Goal: Transaction & Acquisition: Download file/media

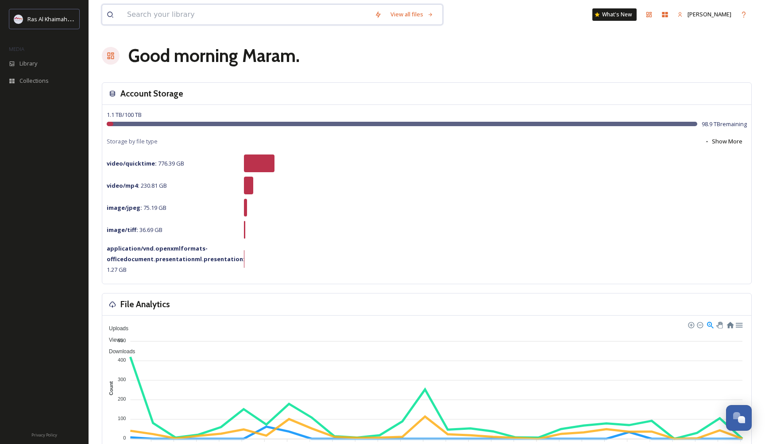
click at [216, 17] on input at bounding box center [246, 14] width 247 height 19
type input "desert"
click at [409, 15] on div "Search" at bounding box center [411, 14] width 27 height 17
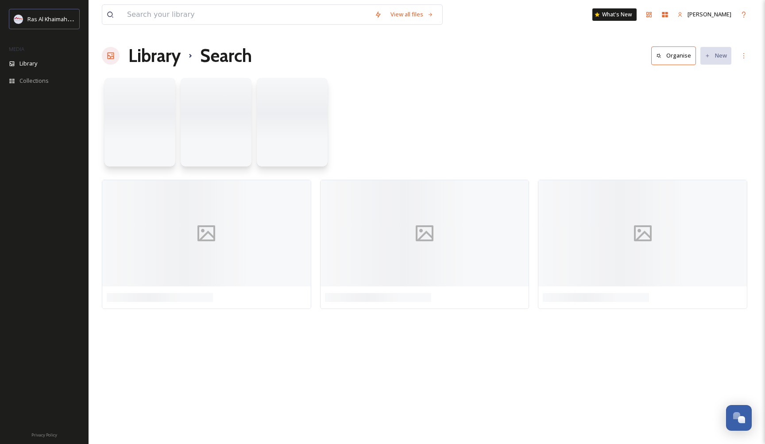
click at [409, 15] on div "View all files" at bounding box center [412, 14] width 52 height 17
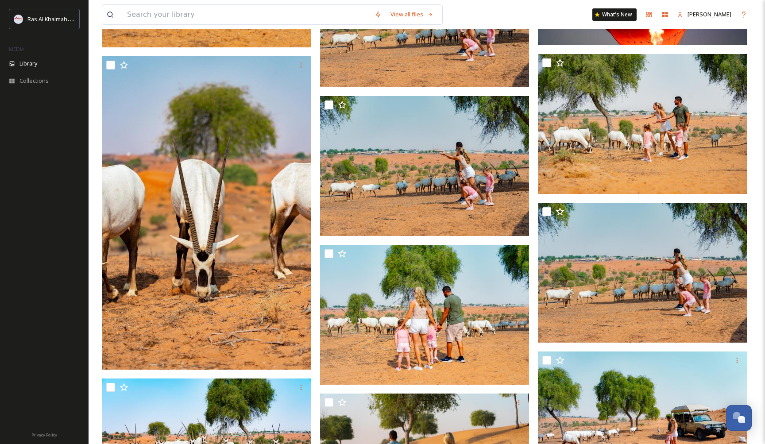
scroll to position [11351, 0]
click at [210, 15] on input at bounding box center [246, 14] width 247 height 19
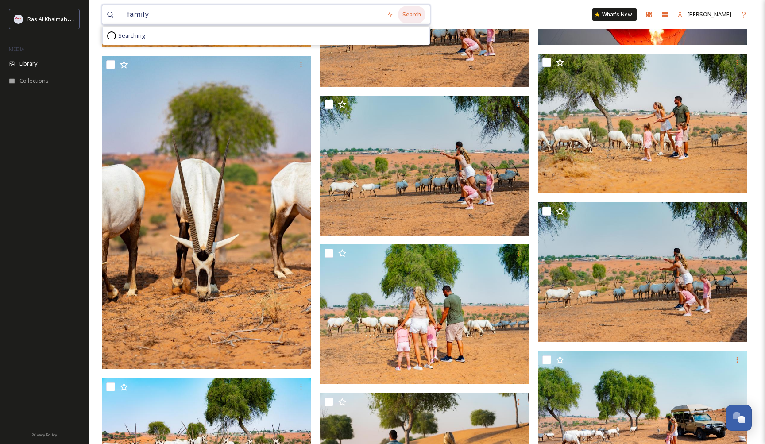
type input "family"
click at [416, 16] on div "Search" at bounding box center [411, 14] width 27 height 17
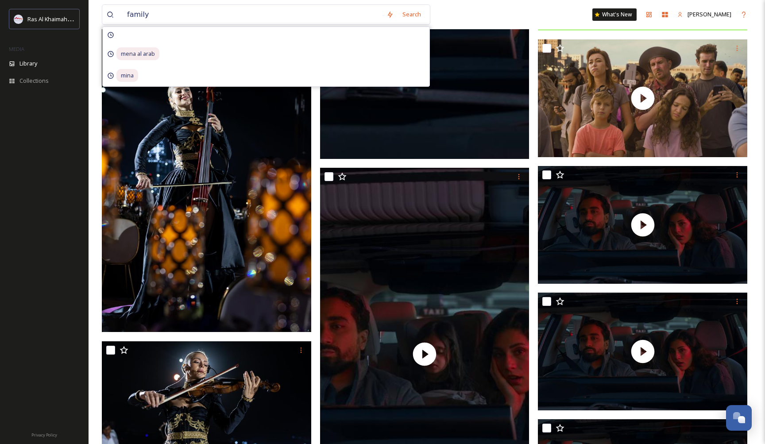
scroll to position [2857, 0]
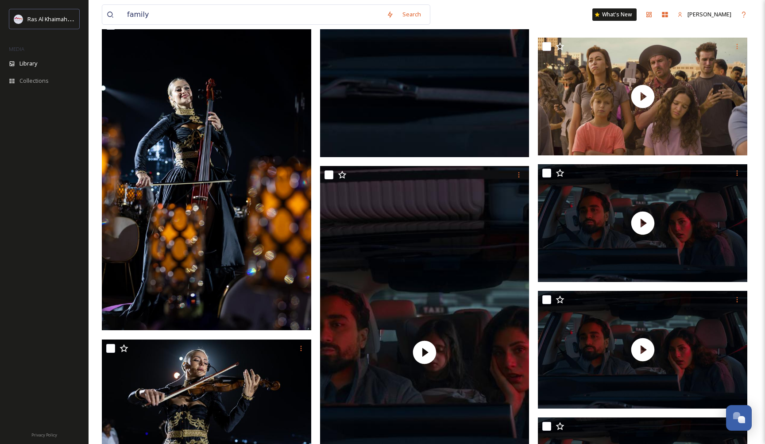
click at [458, 15] on div "family Search What's New [PERSON_NAME]" at bounding box center [427, 14] width 650 height 29
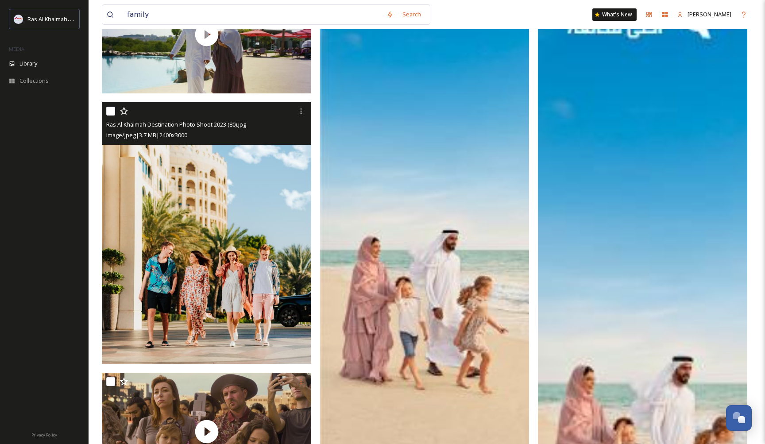
scroll to position [1696, 0]
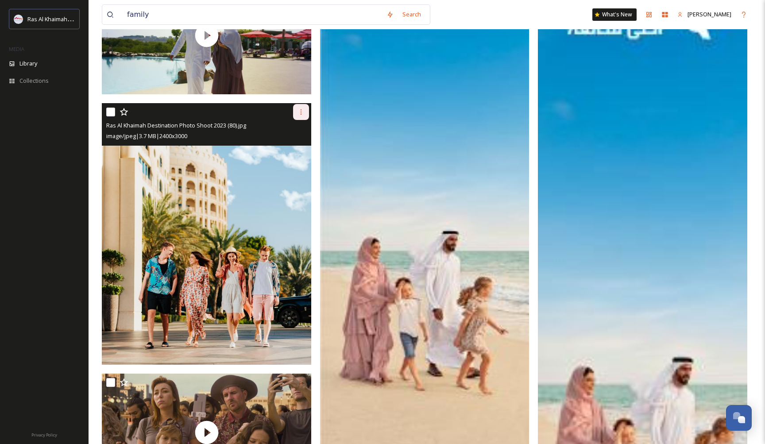
click at [300, 111] on icon at bounding box center [300, 111] width 7 height 7
click at [298, 146] on span "Download" at bounding box center [290, 148] width 27 height 8
